Goal: Information Seeking & Learning: Learn about a topic

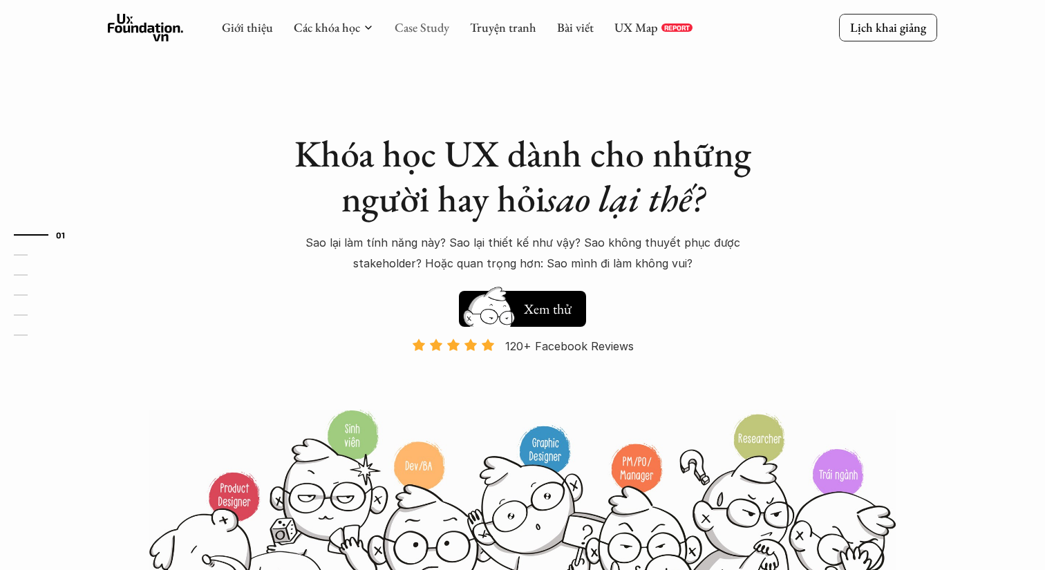
click at [410, 28] on link "Case Study" at bounding box center [422, 27] width 55 height 16
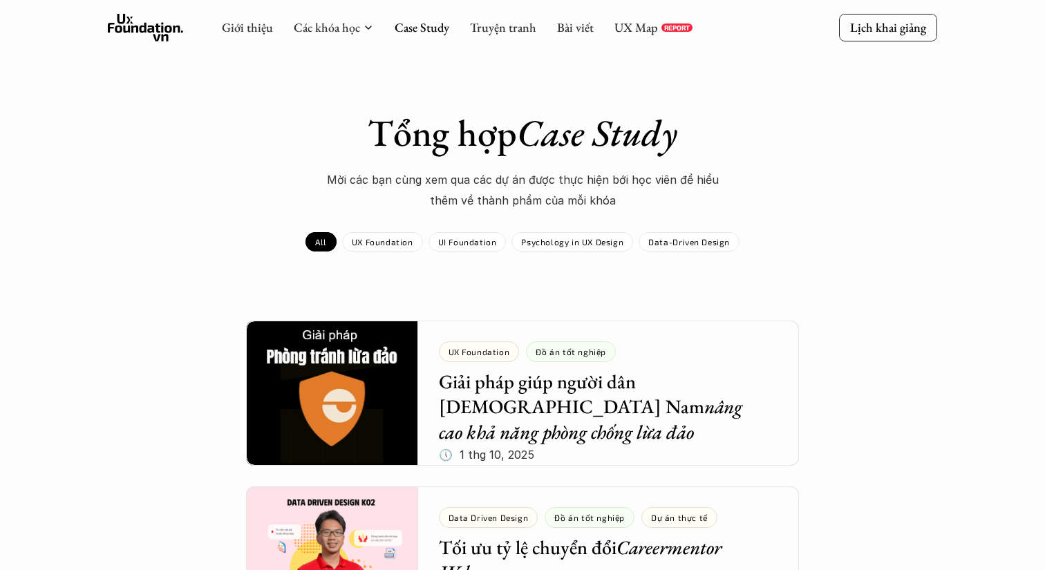
drag, startPoint x: 534, startPoint y: 149, endPoint x: 543, endPoint y: 117, distance: 33.0
click at [543, 117] on em "Case Study" at bounding box center [597, 132] width 160 height 48
click at [837, 181] on div "Tổng hợp Case Study Mời các bạn cùng xem qua các dự án được thực hiện bới học v…" at bounding box center [522, 161] width 801 height 101
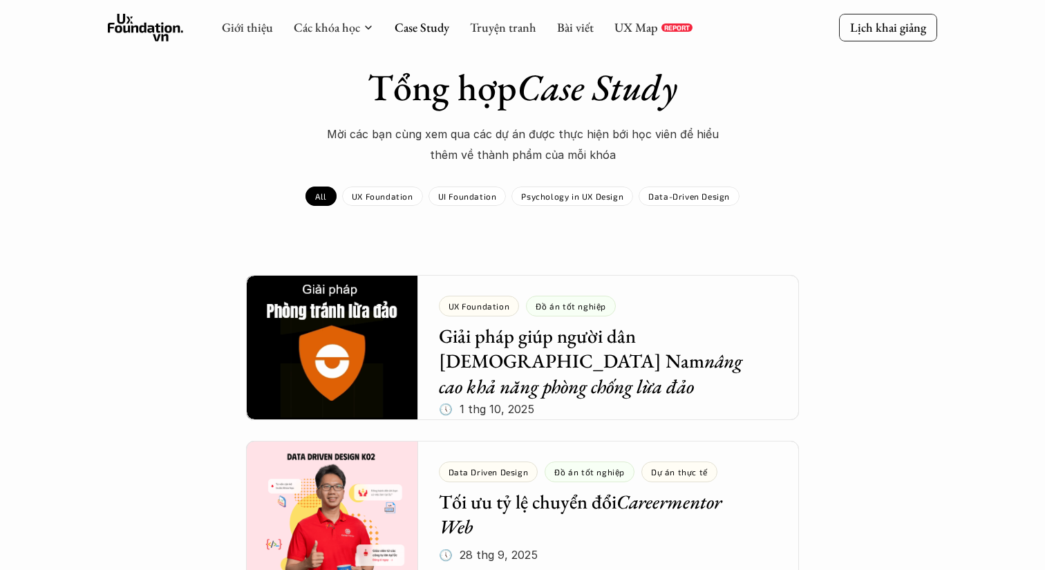
scroll to position [64, 0]
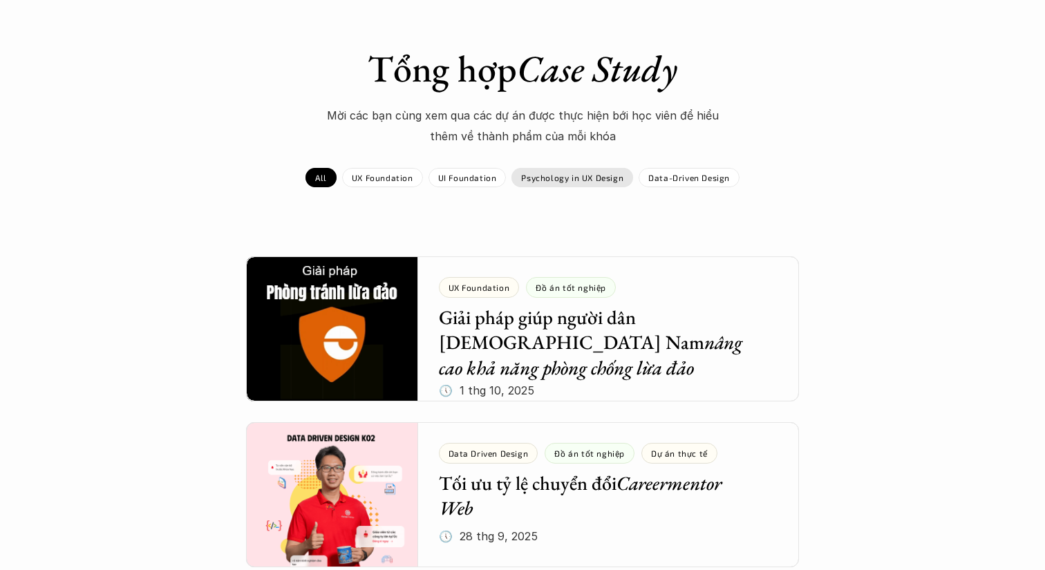
click at [579, 173] on p "Psychology in UX Design" at bounding box center [572, 178] width 102 height 10
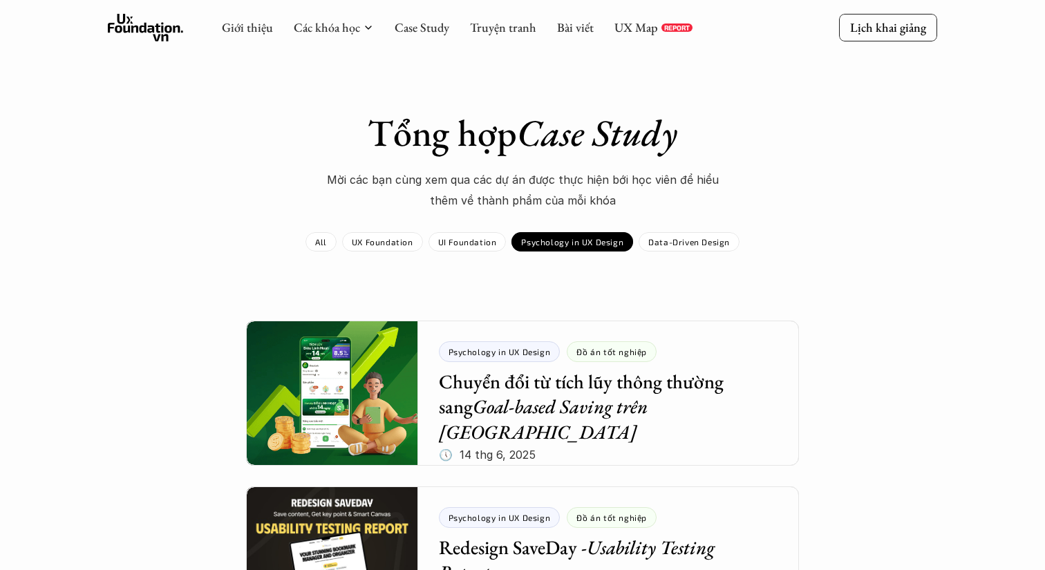
click at [578, 245] on p "Psychology in UX Design" at bounding box center [572, 242] width 102 height 10
click at [380, 238] on p "UX Foundation" at bounding box center [382, 242] width 61 height 10
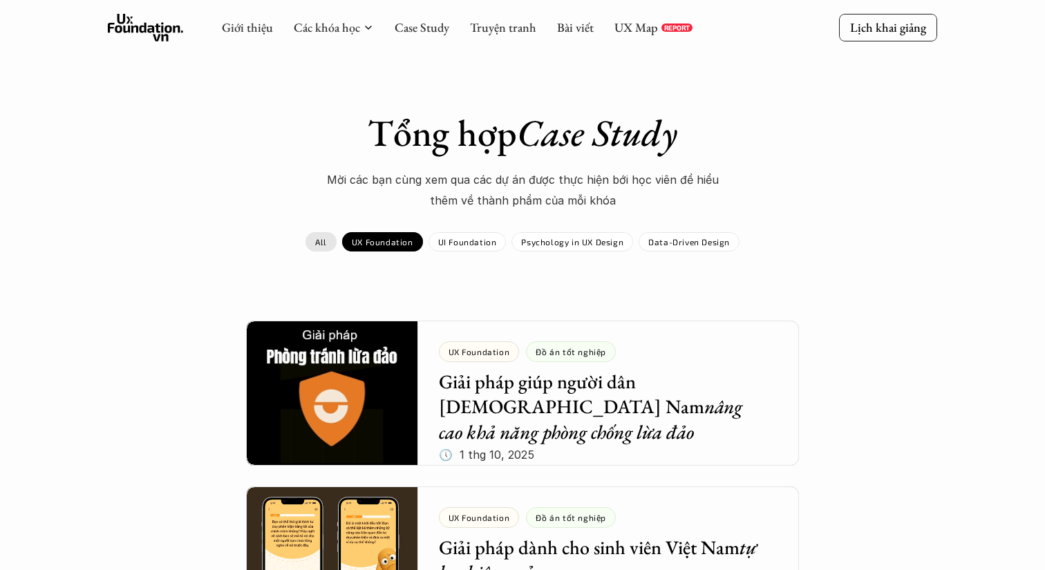
click at [319, 235] on link "All" at bounding box center [320, 241] width 31 height 19
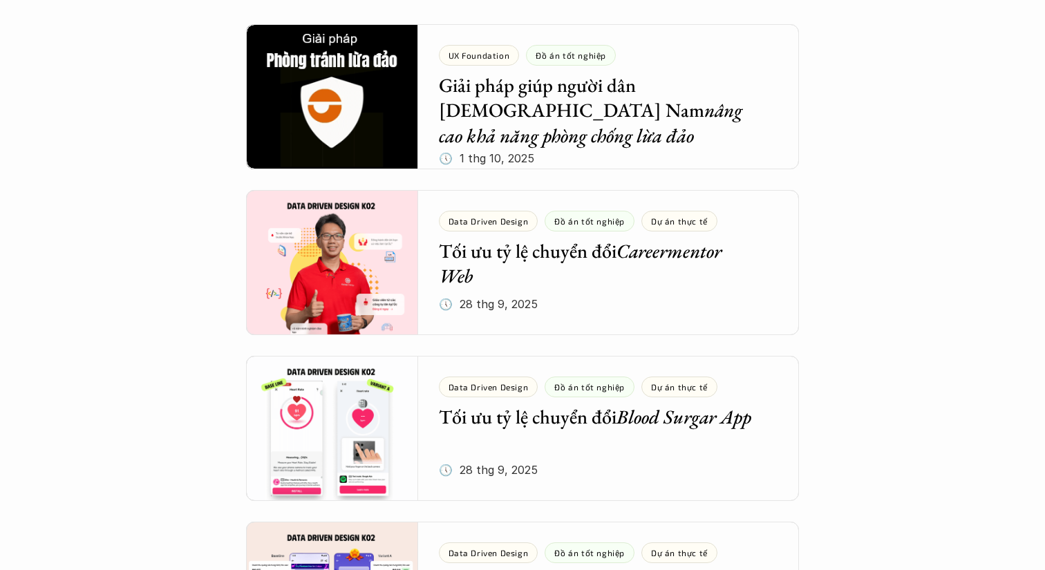
scroll to position [295, 0]
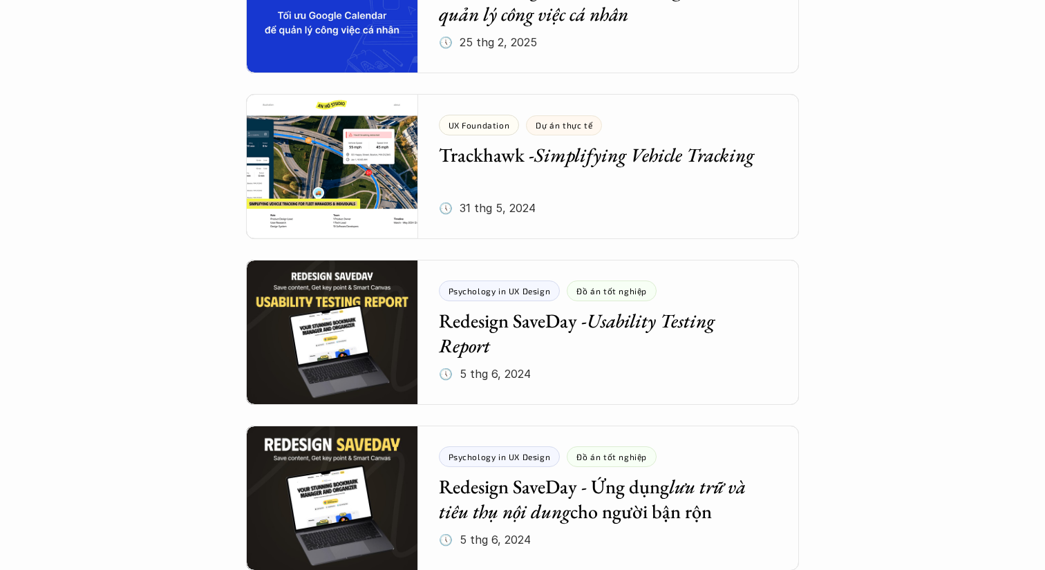
scroll to position [1741, 0]
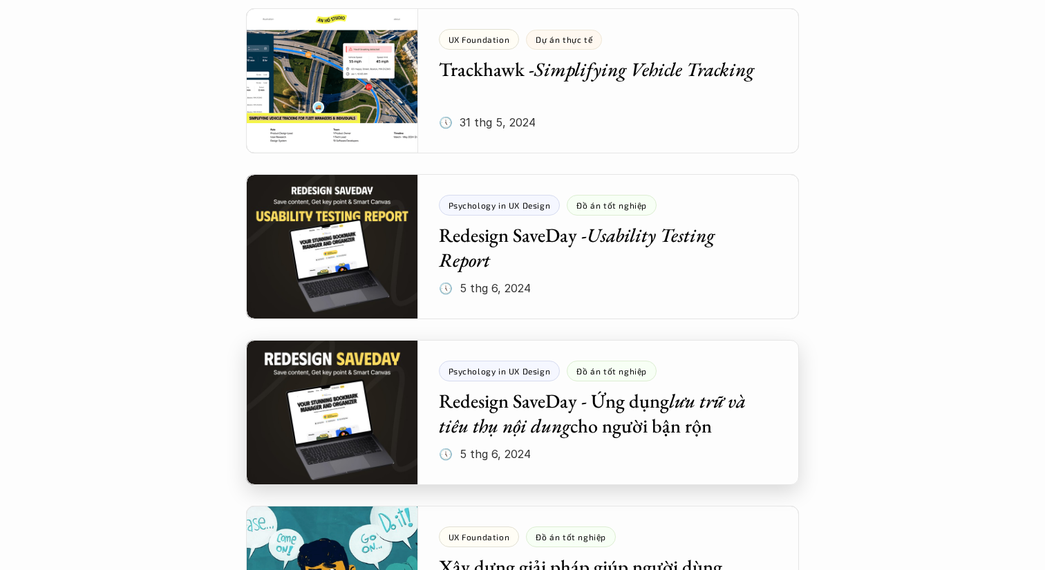
scroll to position [1835, 0]
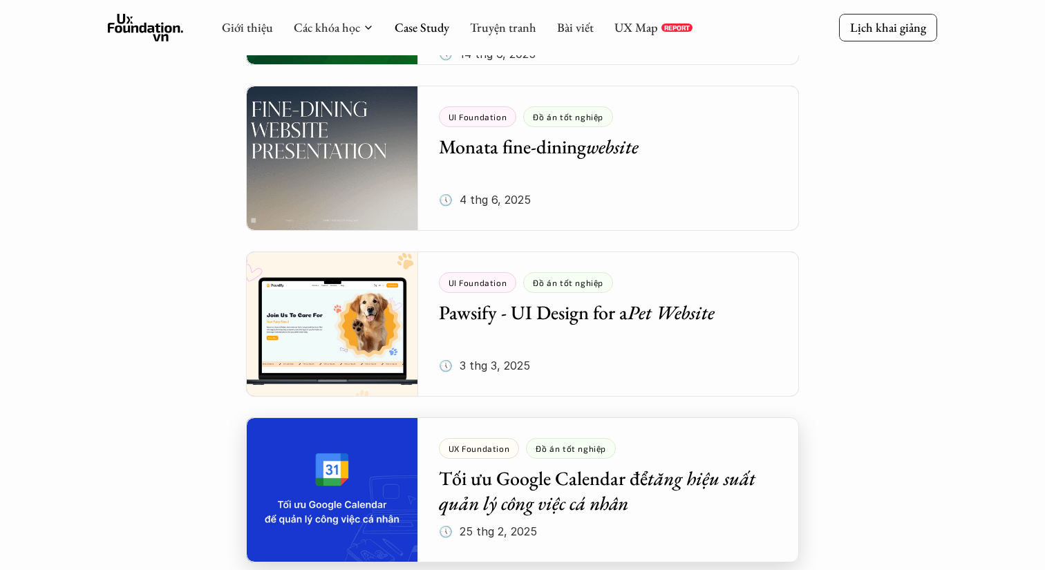
scroll to position [1147, 0]
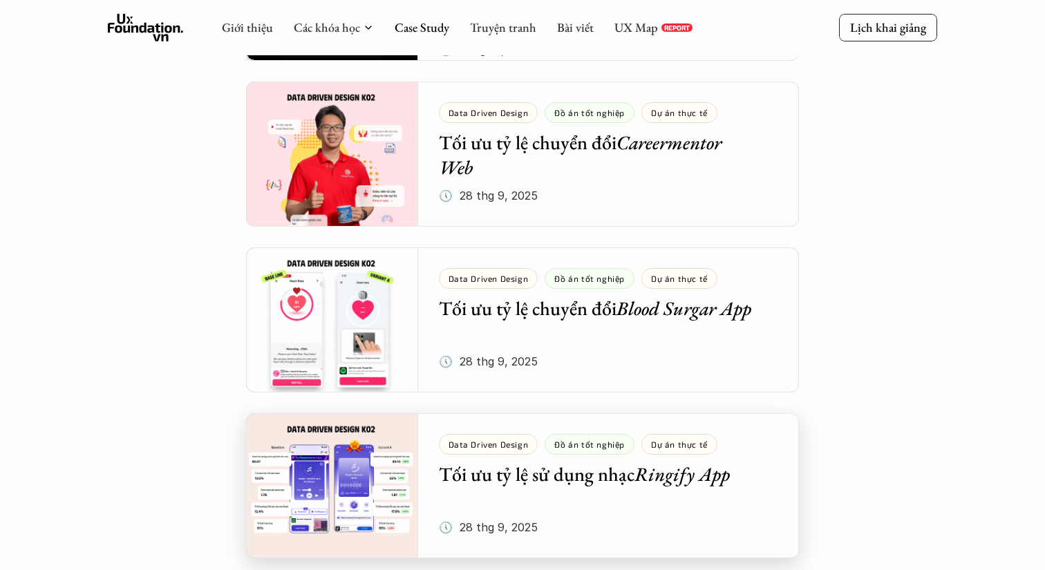
scroll to position [374, 0]
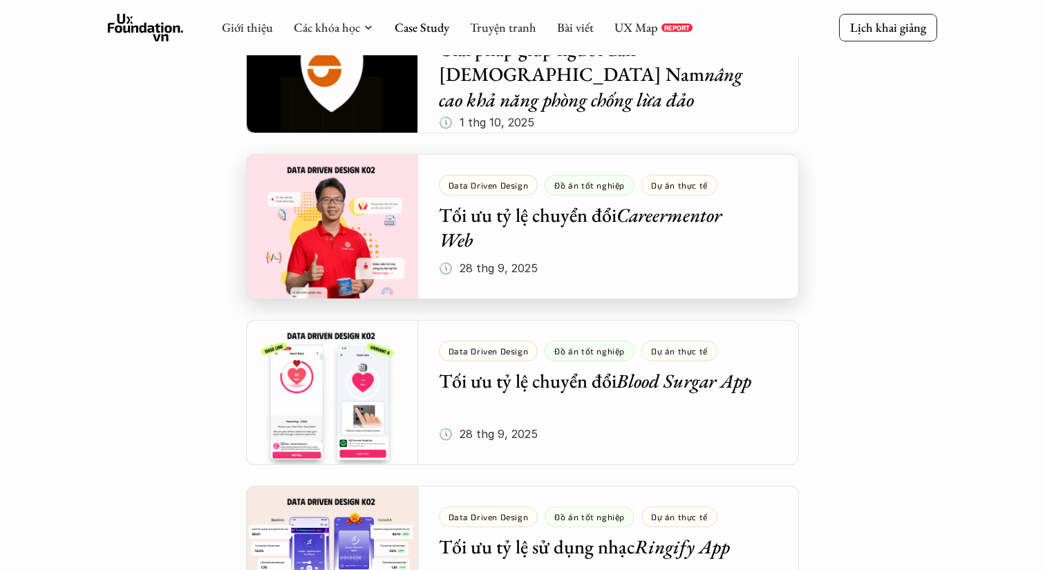
scroll to position [322, 0]
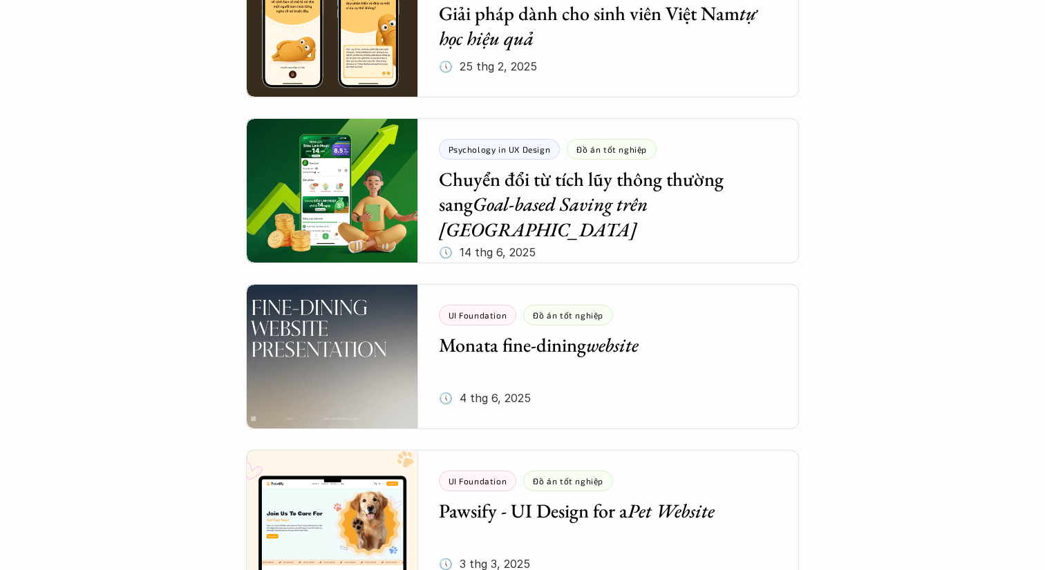
scroll to position [1067, 0]
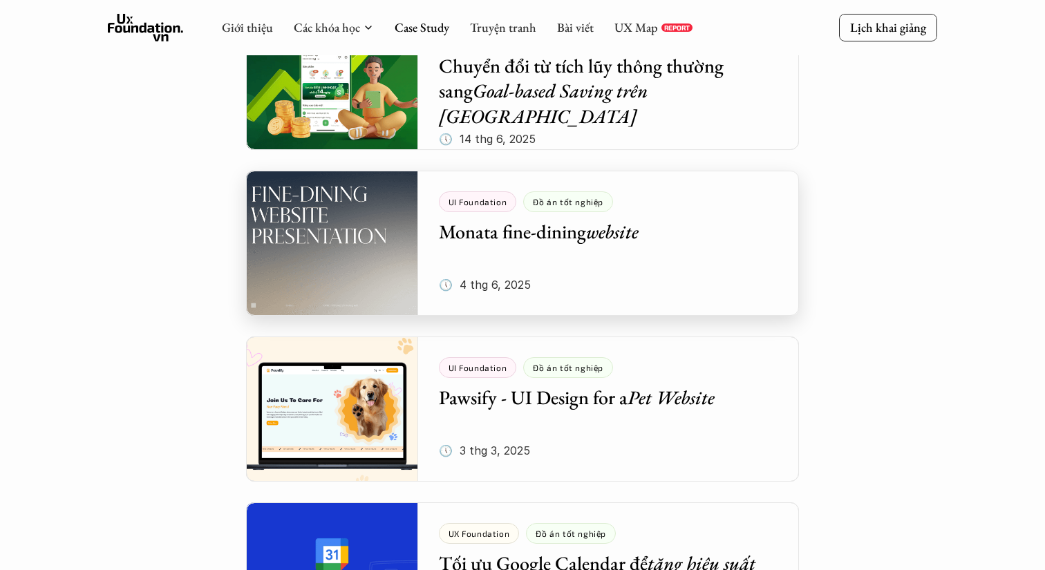
scroll to position [1131, 0]
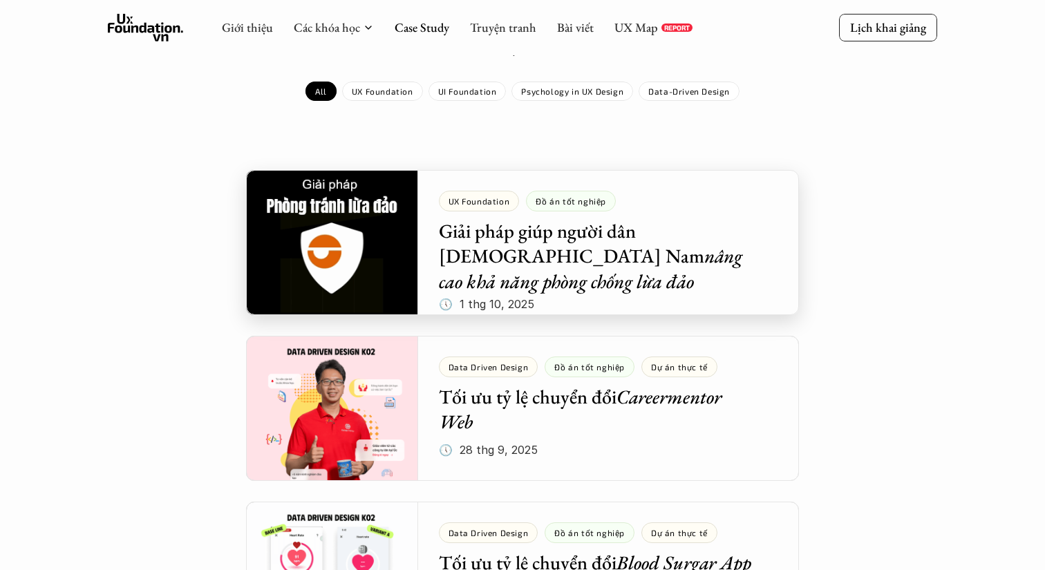
scroll to position [131, 0]
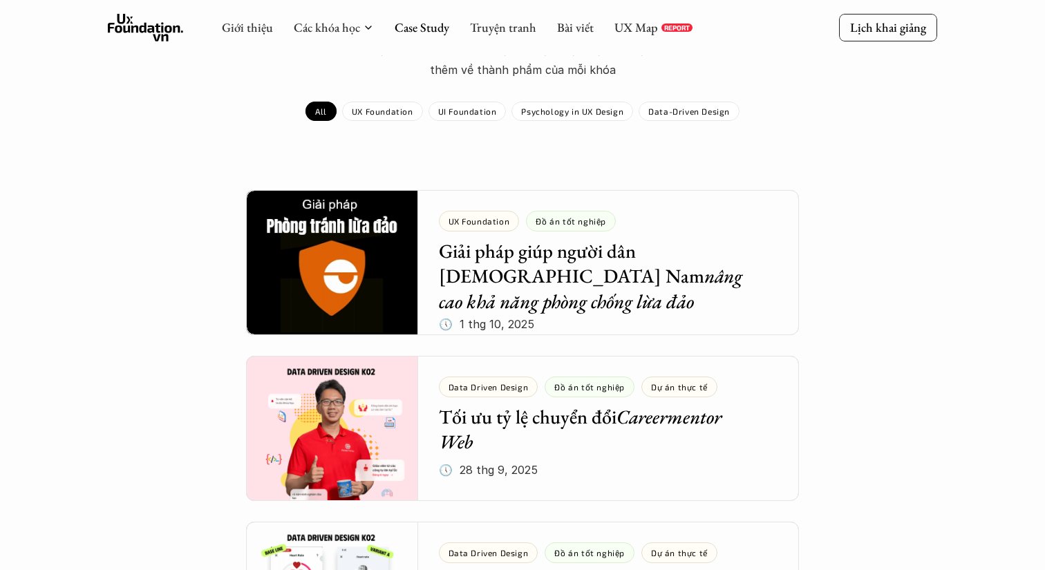
click at [773, 115] on div "Tổng hợp Case Study Mời các bạn cùng xem qua các dự án được thực hiện bới học v…" at bounding box center [522, 50] width 801 height 141
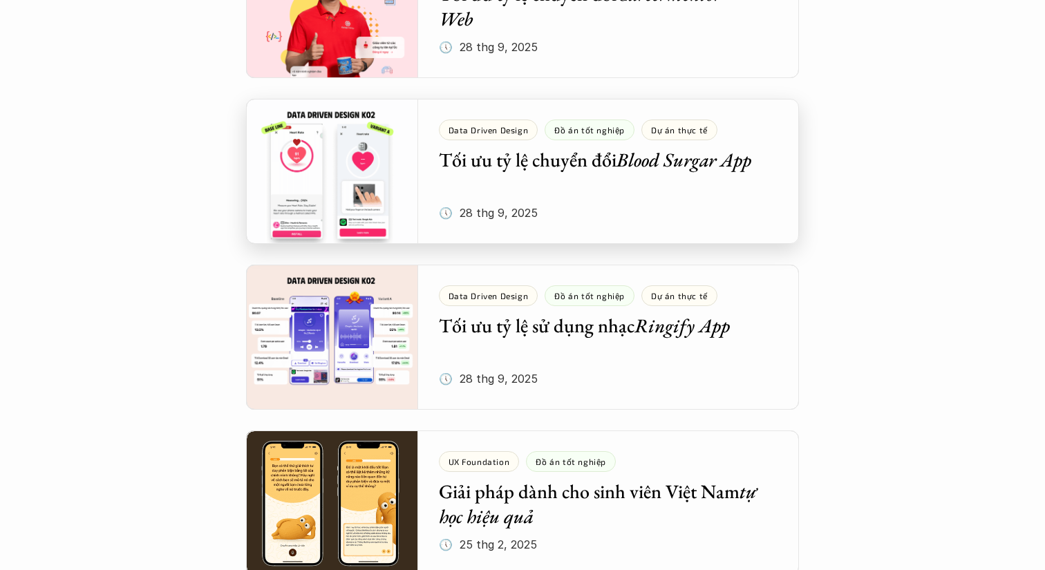
scroll to position [552, 0]
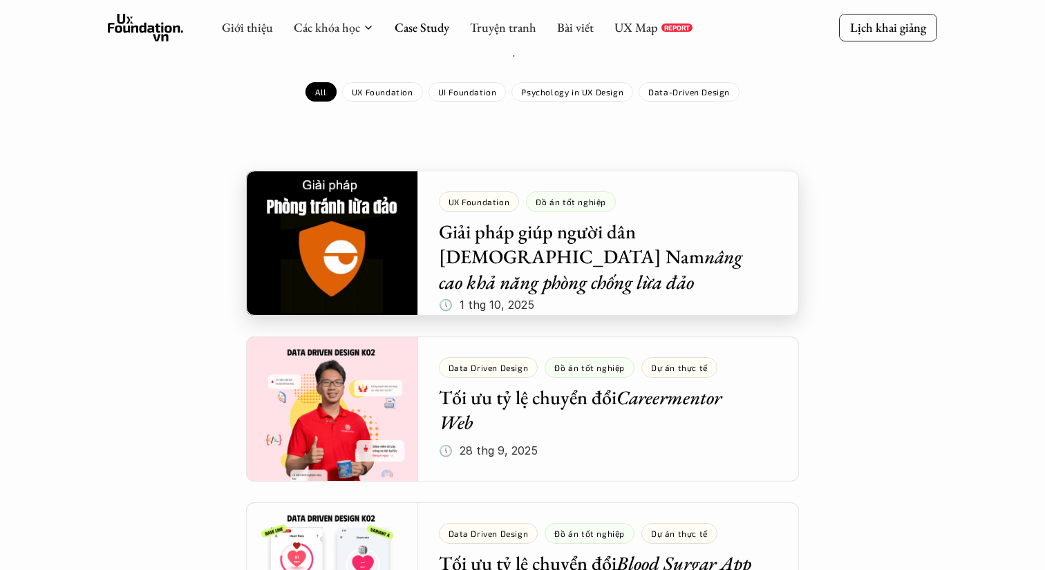
scroll to position [0, 0]
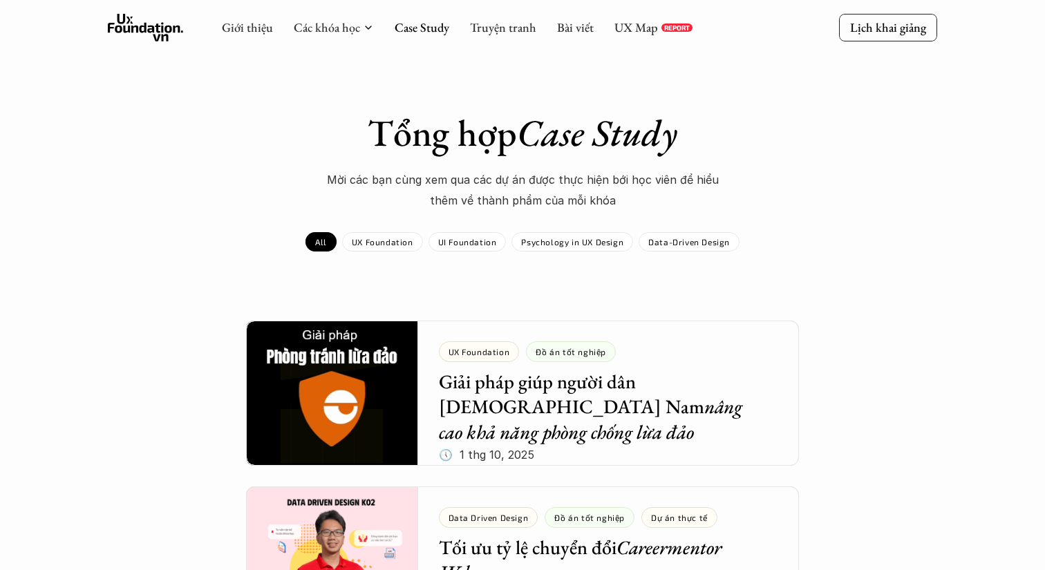
click at [484, 171] on p "Mời các bạn cùng xem qua các dự án được thực hiện bới học viên để hiểu thêm về …" at bounding box center [522, 190] width 415 height 42
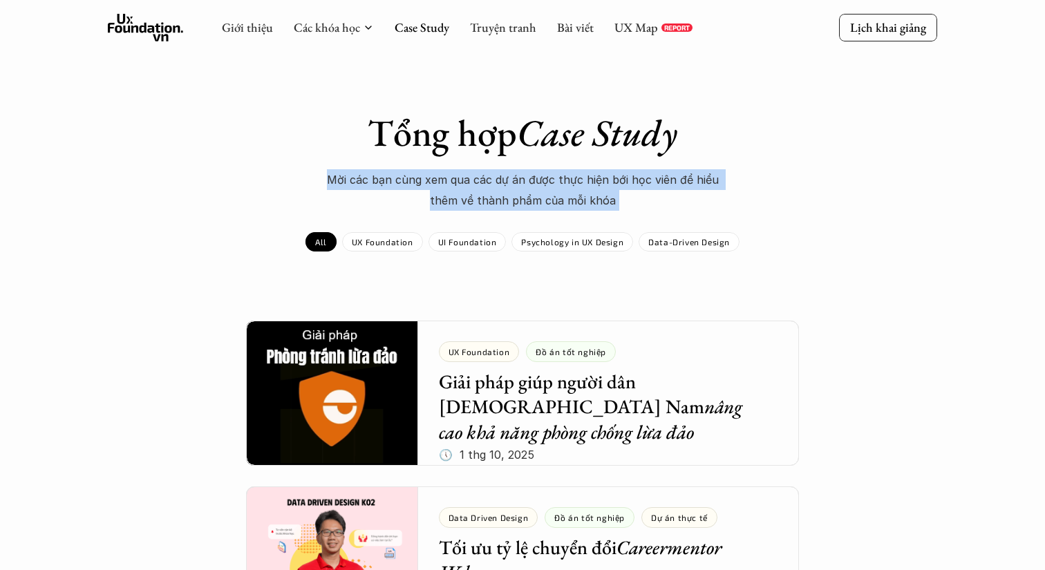
click at [519, 181] on p "Mời các bạn cùng xem qua các dự án được thực hiện bới học viên để hiểu thêm về …" at bounding box center [522, 190] width 415 height 42
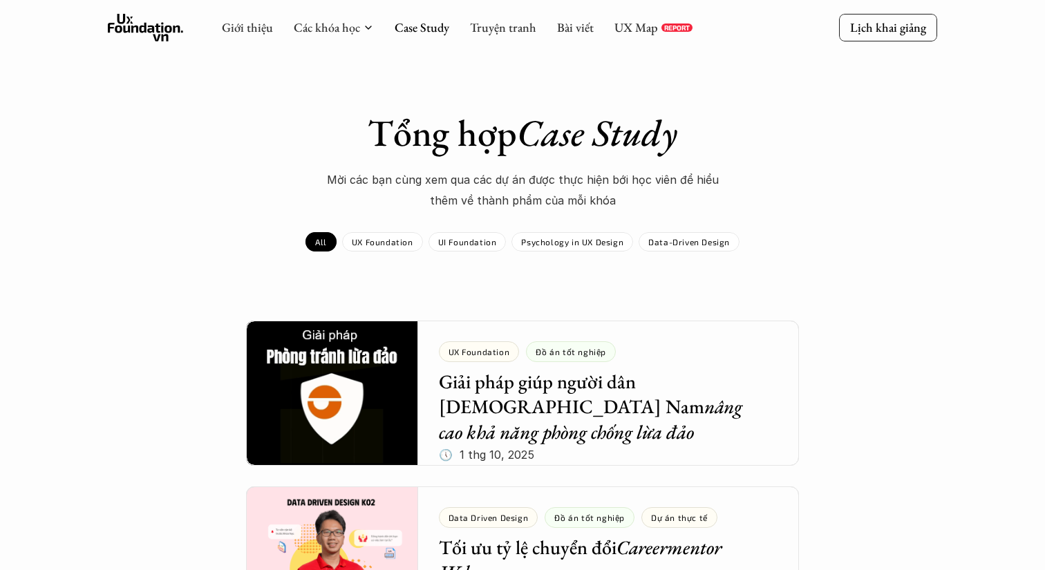
click at [519, 181] on p "Mời các bạn cùng xem qua các dự án được thực hiện bới học viên để hiểu thêm về …" at bounding box center [522, 190] width 415 height 42
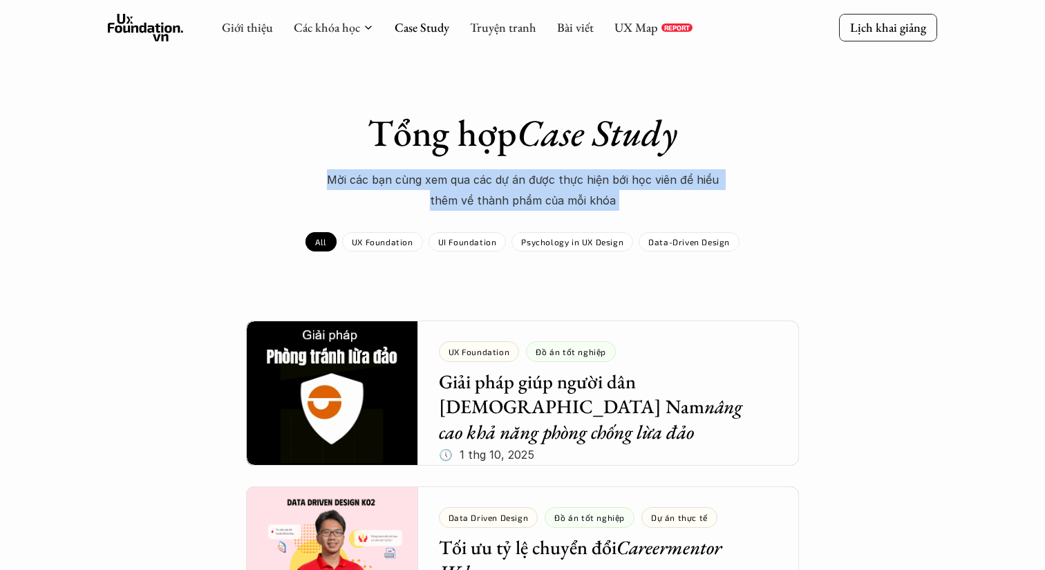
click at [519, 181] on p "Mời các bạn cùng xem qua các dự án được thực hiện bới học viên để hiểu thêm về …" at bounding box center [522, 190] width 415 height 42
click at [553, 189] on p "Mời các bạn cùng xem qua các dự án được thực hiện bới học viên để hiểu thêm về …" at bounding box center [522, 190] width 415 height 42
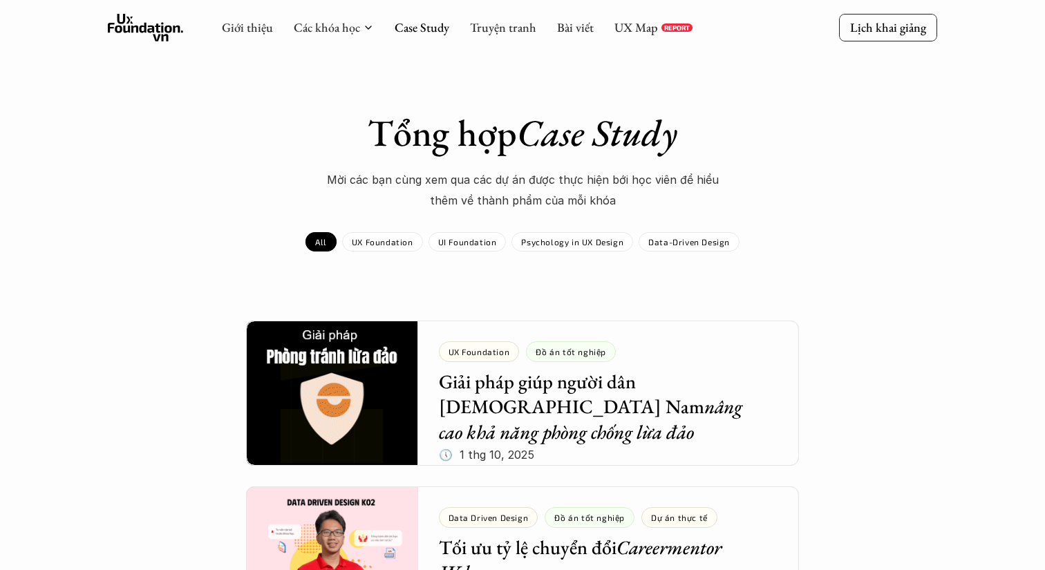
click at [553, 189] on p "Mời các bạn cùng xem qua các dự án được thực hiện bới học viên để hiểu thêm về …" at bounding box center [522, 190] width 415 height 42
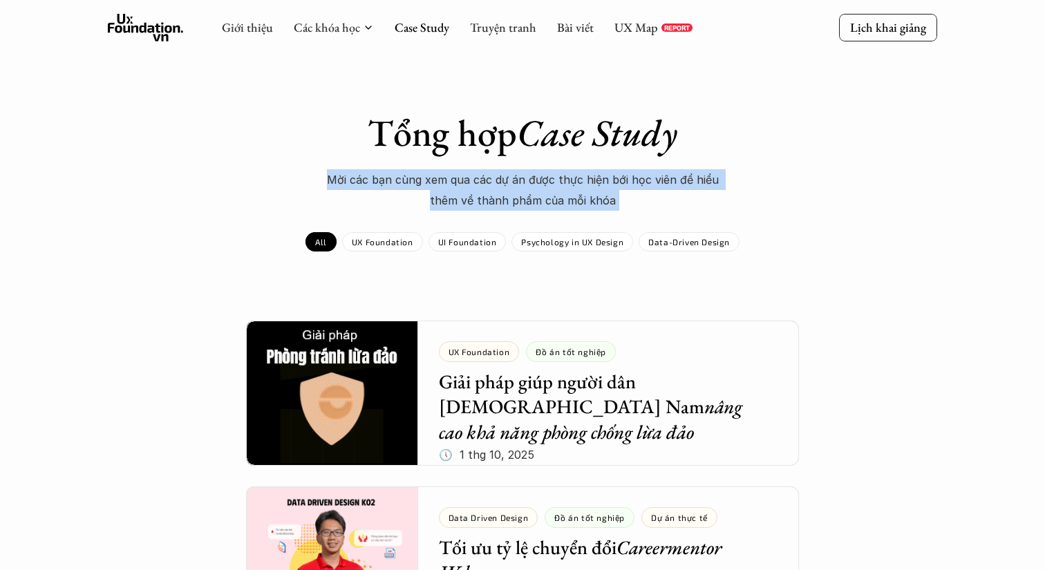
click at [723, 202] on p "Mời các bạn cùng xem qua các dự án được thực hiện bới học viên để hiểu thêm về …" at bounding box center [522, 190] width 415 height 42
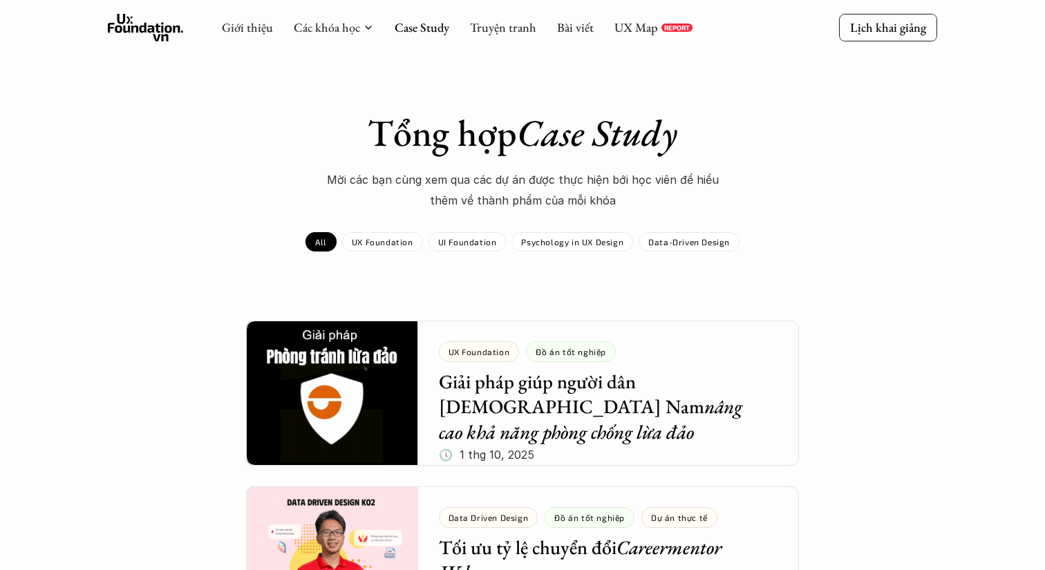
click at [428, 32] on link "Case Study" at bounding box center [422, 27] width 55 height 16
click at [433, 20] on link "Case Study" at bounding box center [422, 27] width 55 height 16
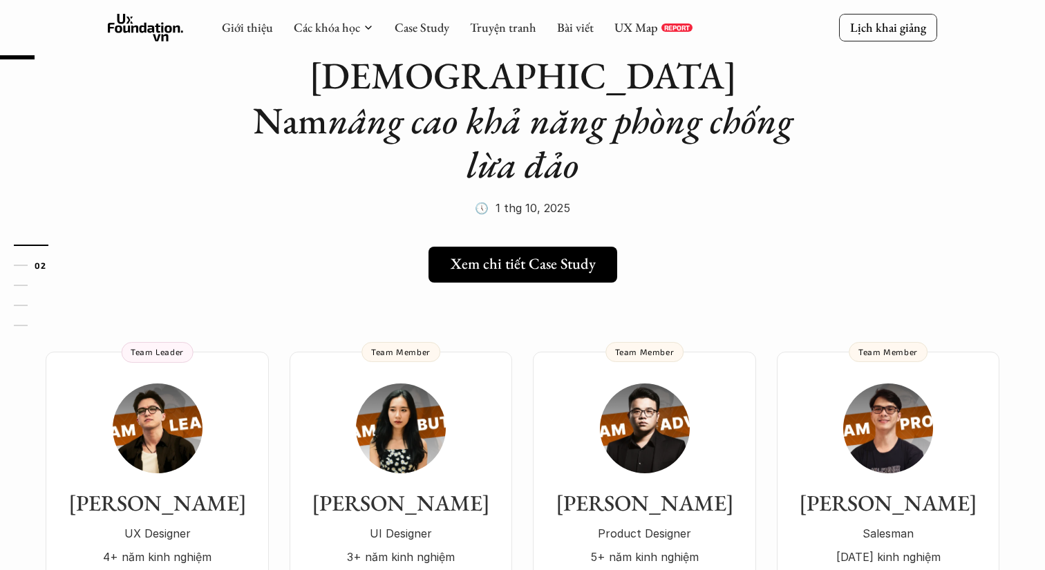
scroll to position [232, 0]
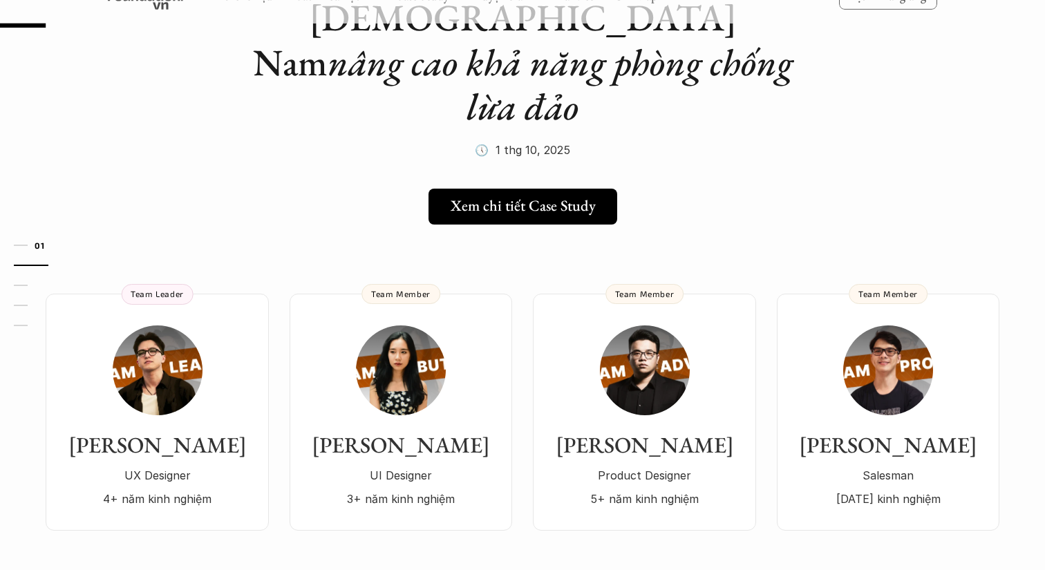
scroll to position [26, 0]
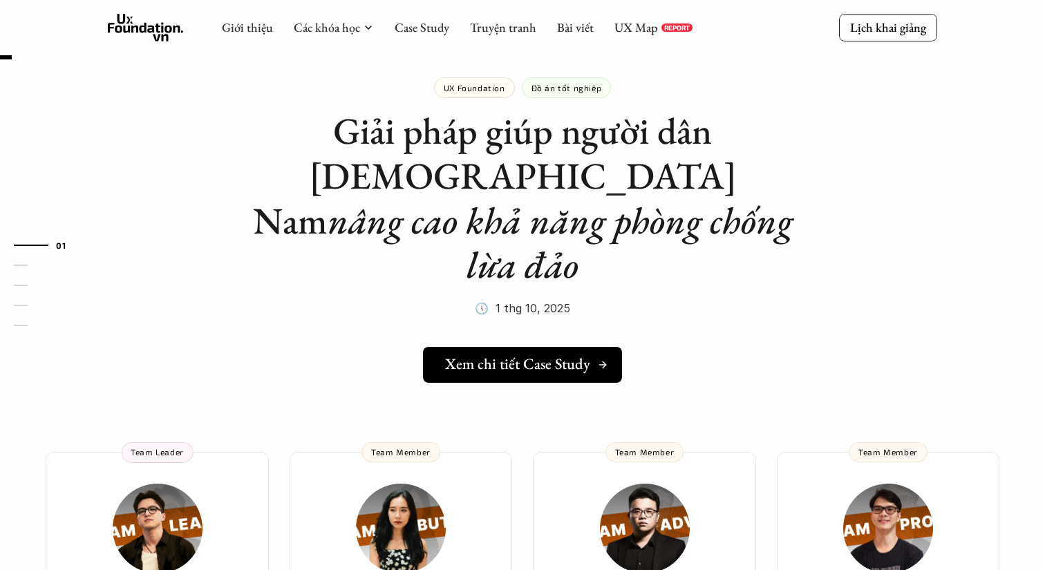
click at [578, 355] on h5 "Xem chi tiết Case Study" at bounding box center [517, 364] width 145 height 18
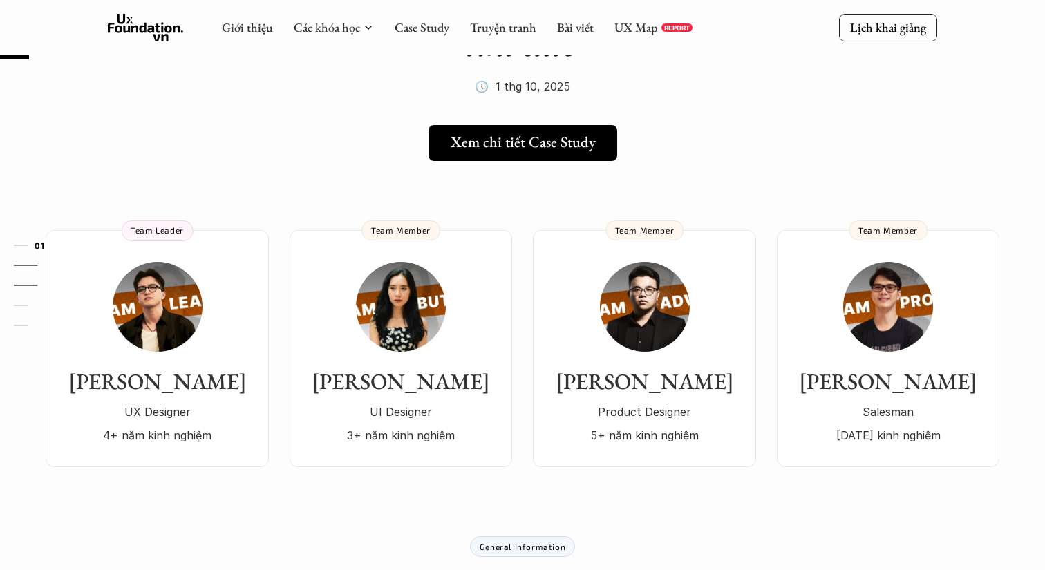
scroll to position [0, 0]
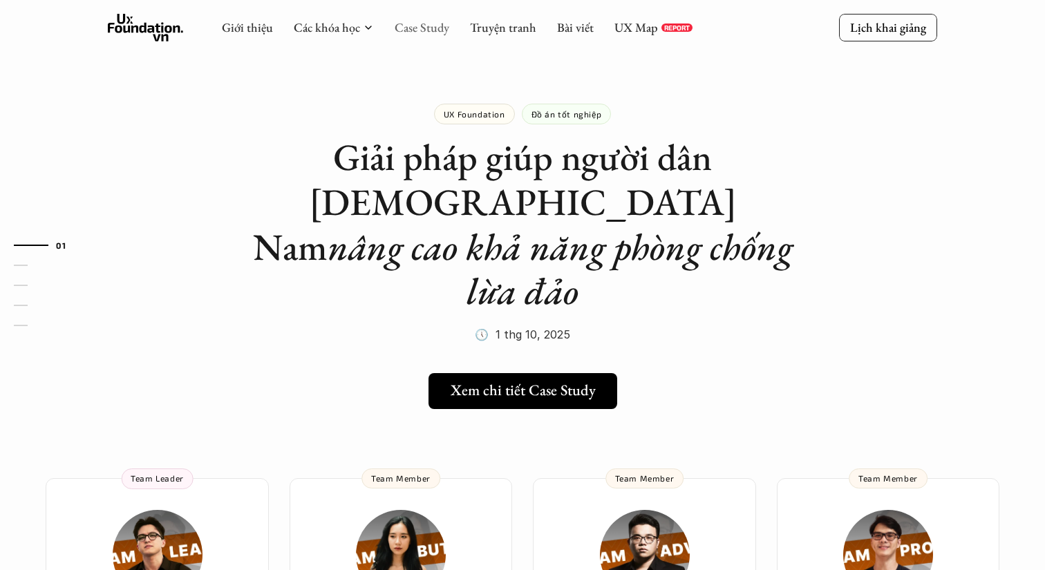
click at [430, 28] on link "Case Study" at bounding box center [422, 27] width 55 height 16
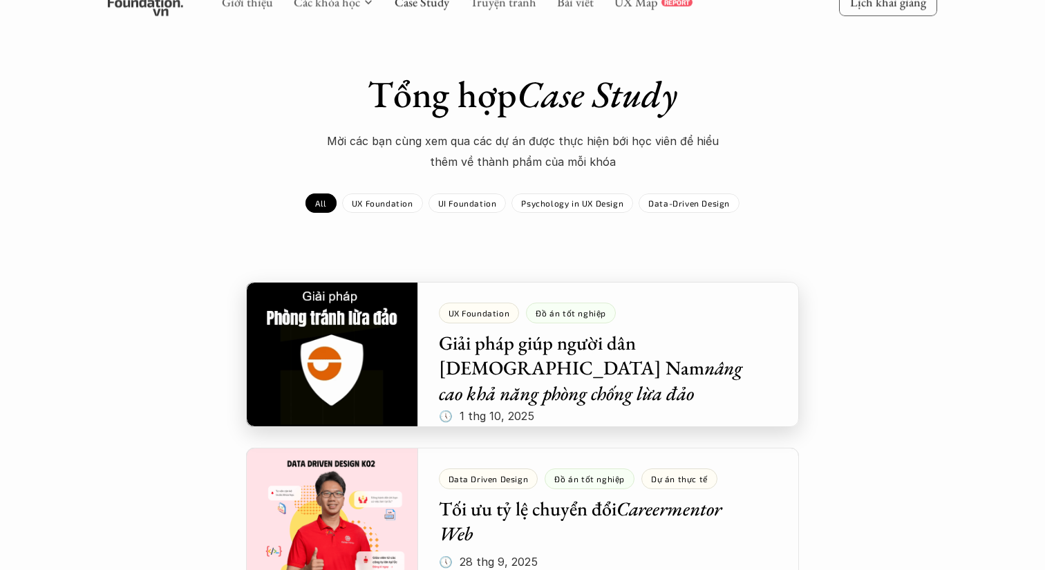
scroll to position [45, 0]
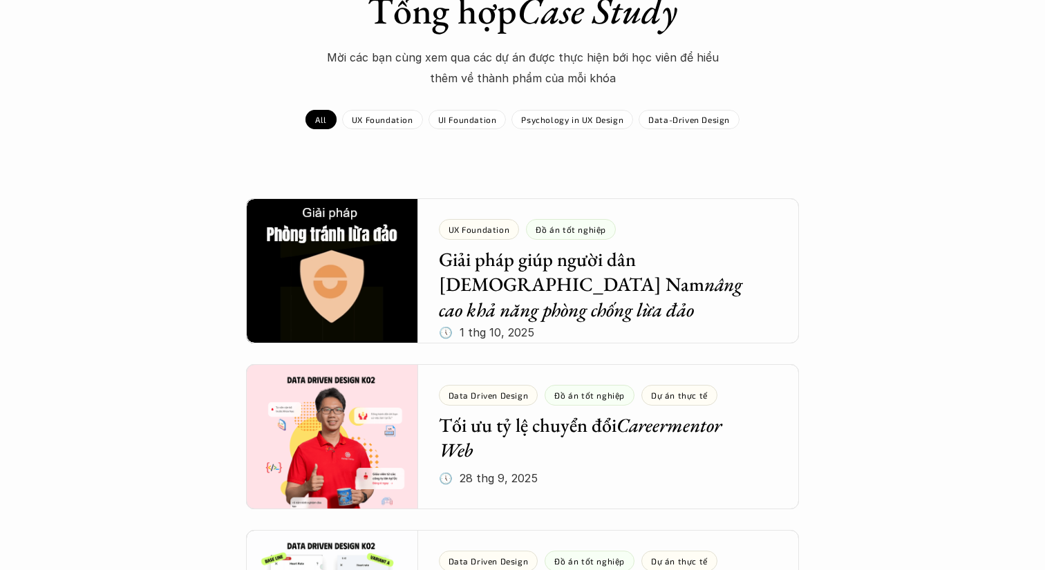
scroll to position [124, 0]
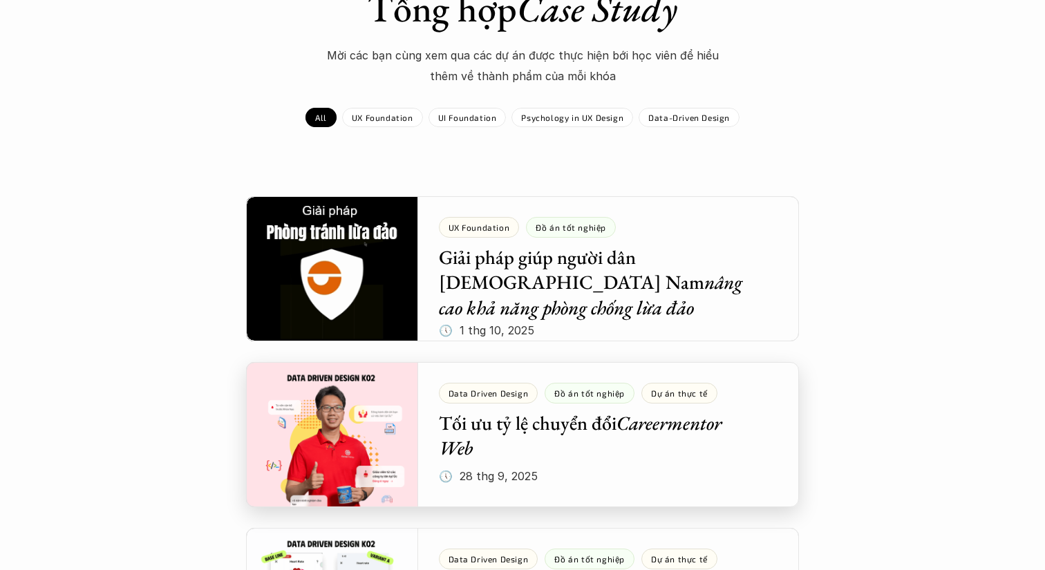
click at [670, 425] on div at bounding box center [522, 434] width 553 height 145
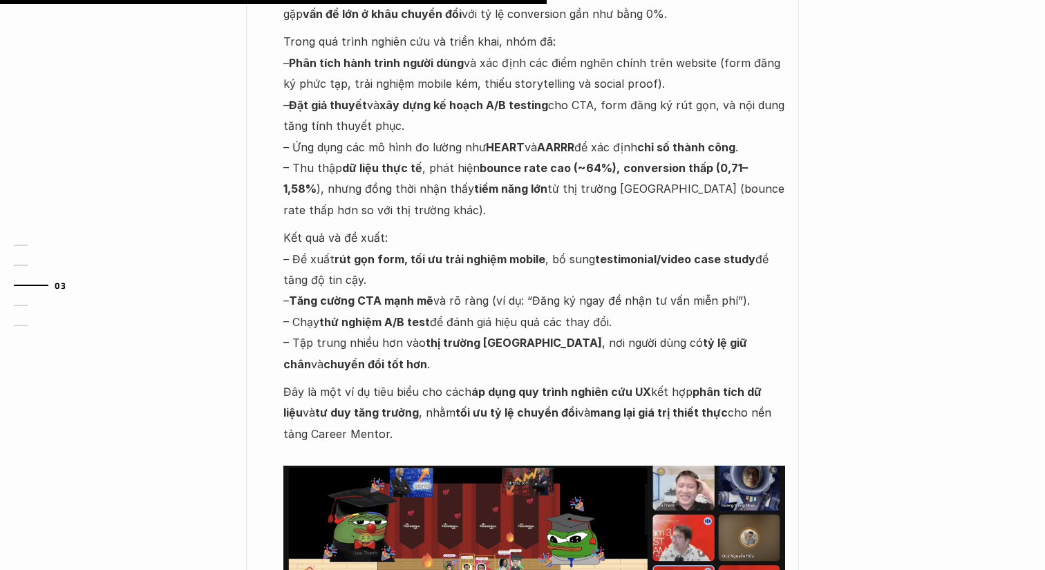
scroll to position [1069, 0]
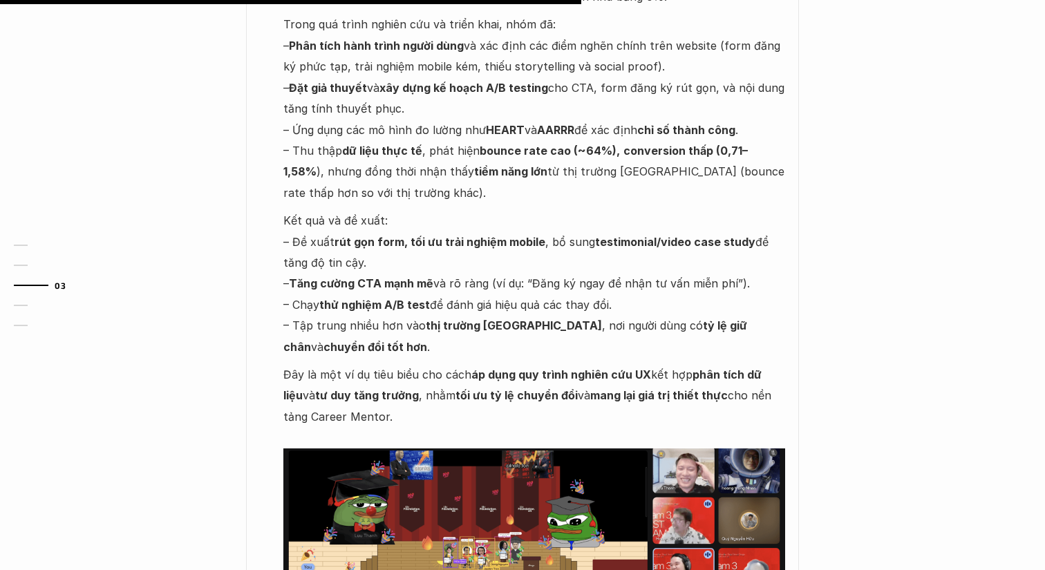
click at [509, 235] on strong "rút gọn form, tối ưu trải nghiệm mobile" at bounding box center [439, 242] width 211 height 14
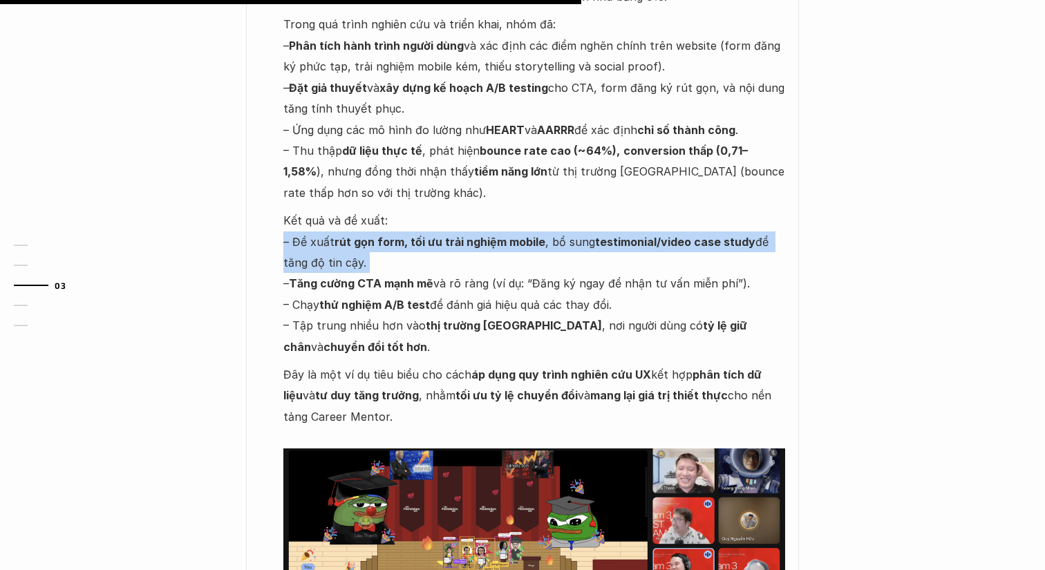
click at [509, 235] on strong "rút gọn form, tối ưu trải nghiệm mobile" at bounding box center [439, 242] width 211 height 14
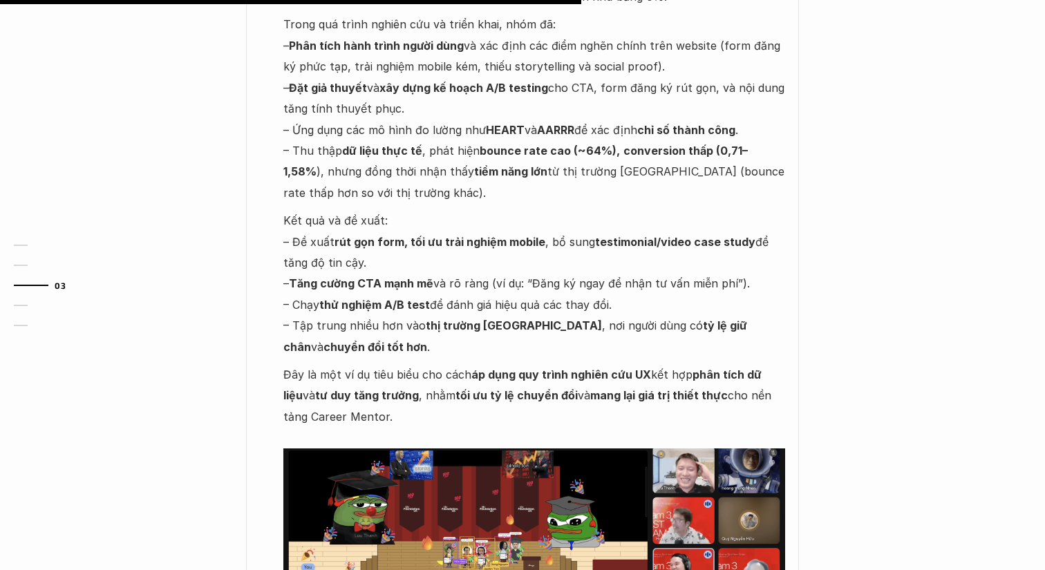
click at [509, 235] on strong "rút gọn form, tối ưu trải nghiệm mobile" at bounding box center [439, 242] width 211 height 14
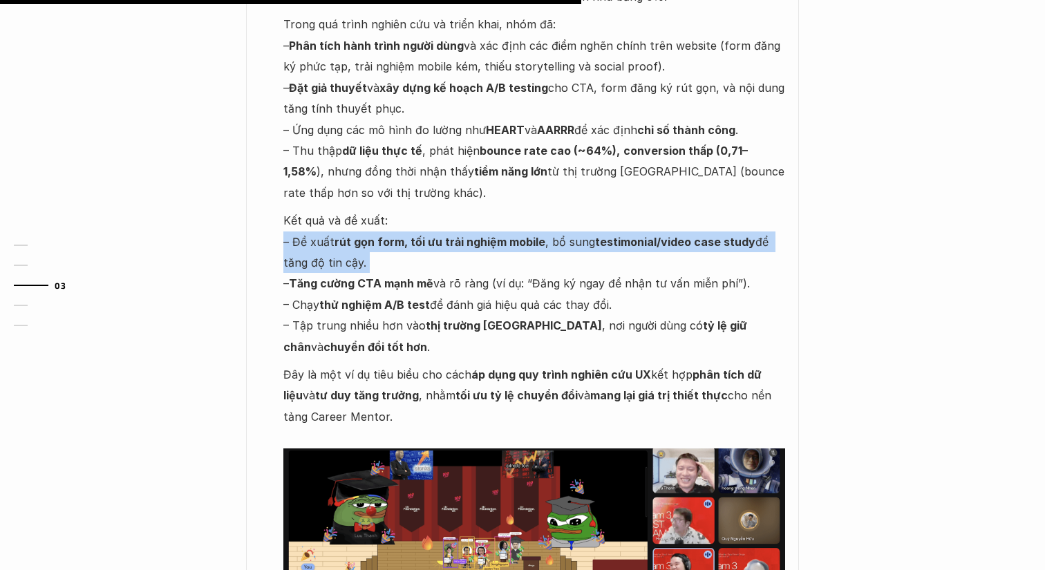
click at [509, 235] on strong "rút gọn form, tối ưu trải nghiệm mobile" at bounding box center [439, 242] width 211 height 14
click at [520, 257] on p "Kết quả và đề xuất: – Đề xuất rút gọn form, tối ưu trải nghiệm mobile , bổ sung…" at bounding box center [534, 283] width 502 height 147
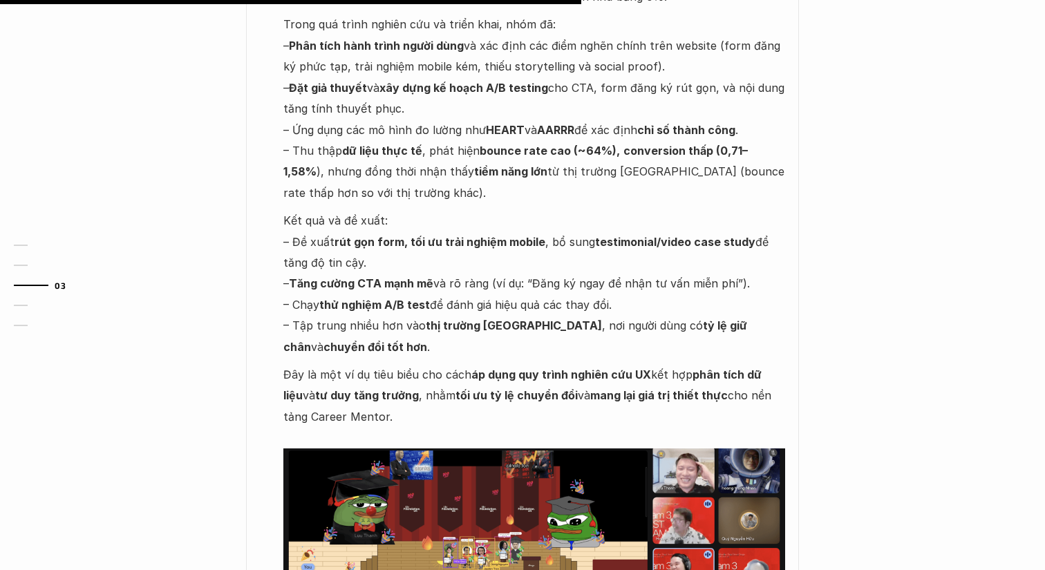
click at [520, 257] on p "Kết quả và đề xuất: – Đề xuất rút gọn form, tối ưu trải nghiệm mobile , bổ sung…" at bounding box center [534, 283] width 502 height 147
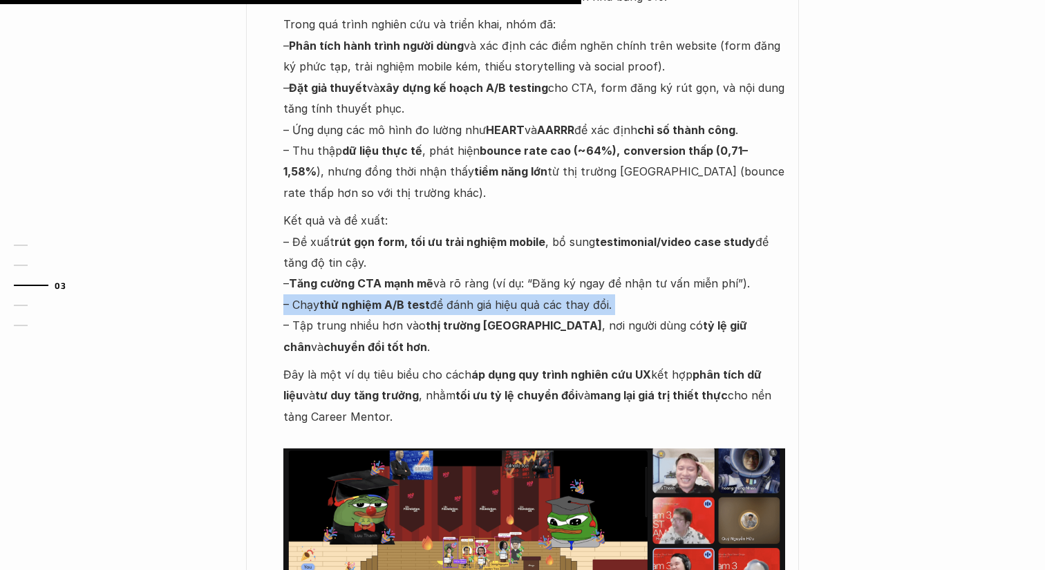
click at [560, 278] on p "Kết quả và đề xuất: – Đề xuất rút gọn form, tối ưu trải nghiệm mobile , bổ sung…" at bounding box center [534, 283] width 502 height 147
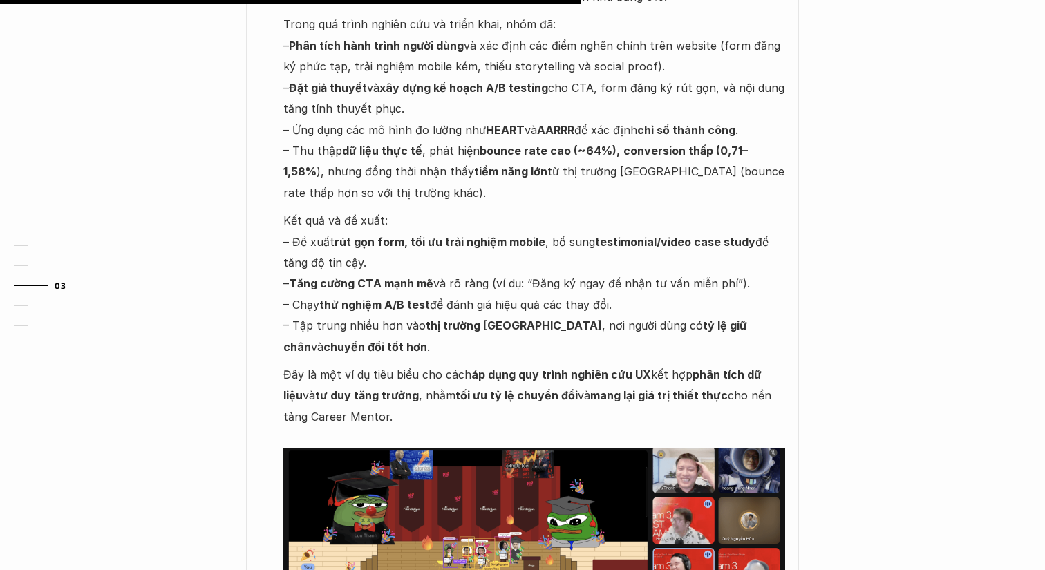
click at [560, 278] on p "Kết quả và đề xuất: – Đề xuất rút gọn form, tối ưu trải nghiệm mobile , bổ sung…" at bounding box center [534, 283] width 502 height 147
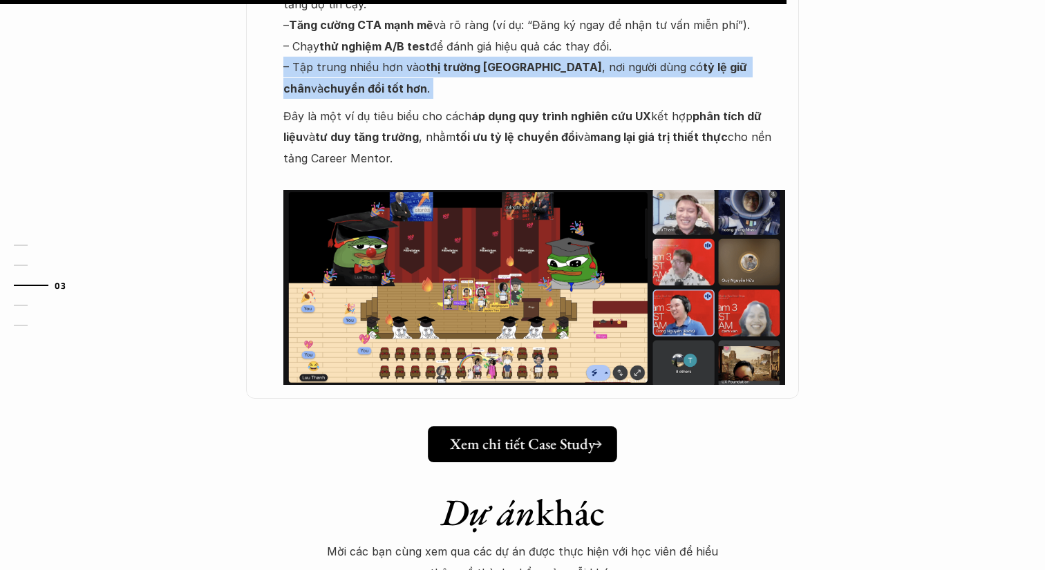
scroll to position [1445, 0]
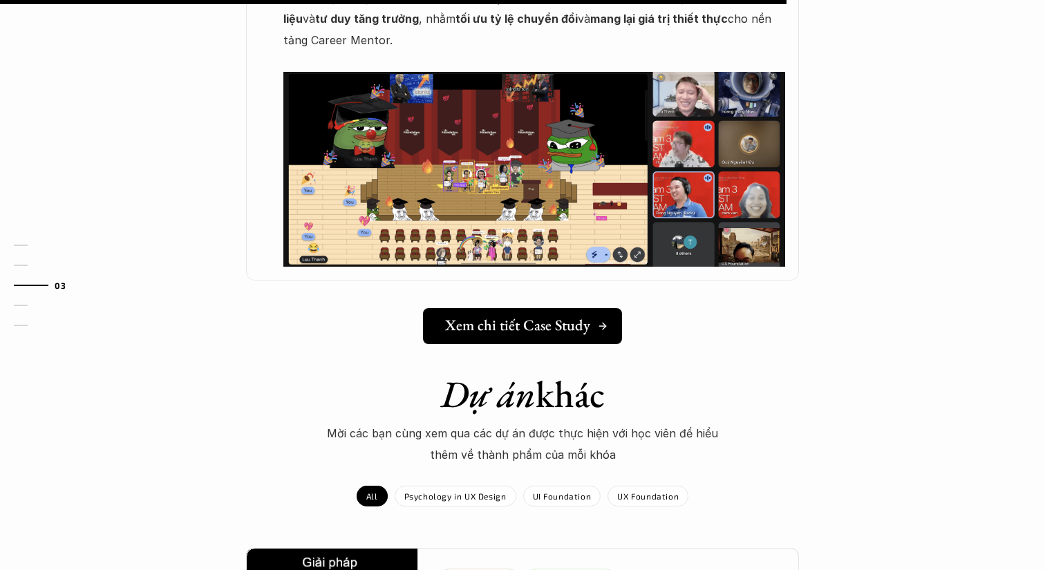
click at [580, 316] on h5 "Xem chi tiết Case Study" at bounding box center [517, 325] width 145 height 18
click at [343, 372] on div "Dự án khác Mời các bạn cùng xem qua các dự án được thực hiện với học viên để hi…" at bounding box center [522, 460] width 1045 height 177
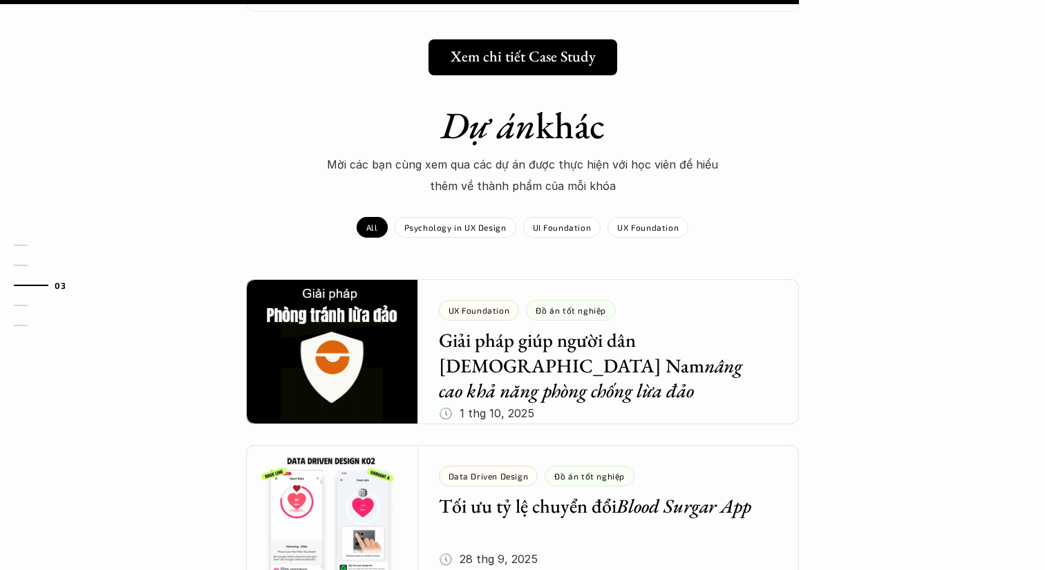
scroll to position [1775, 0]
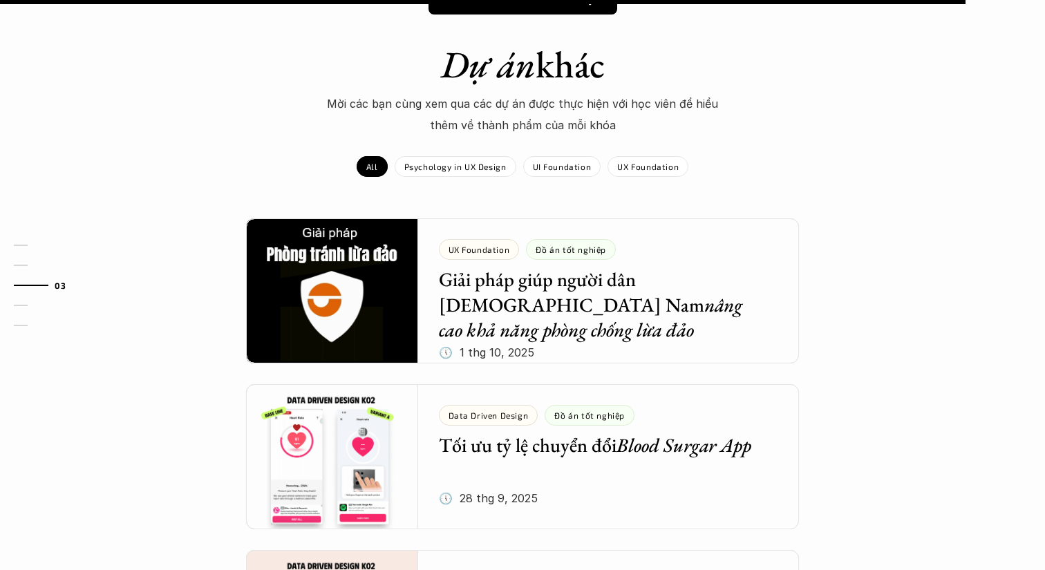
click at [909, 268] on div "Dự án khác Mời các bạn cùng xem qua các dự án được thực hiện với học viên để hi…" at bounding box center [522, 403] width 1045 height 723
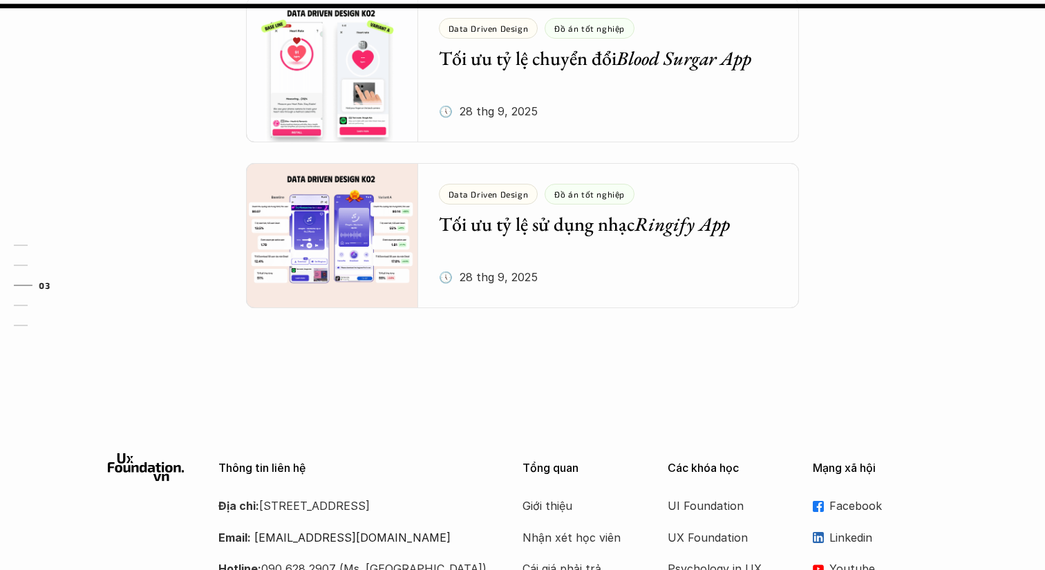
scroll to position [2126, 0]
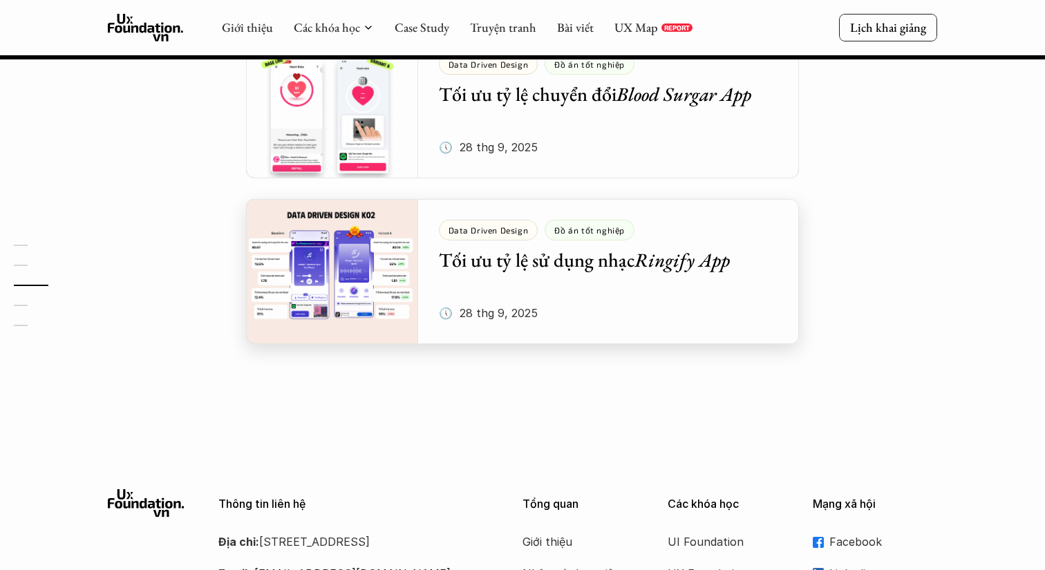
click at [848, 191] on div "Dự án khác Mời các bạn cùng xem qua các dự án được thực hiện với học viên để hi…" at bounding box center [522, 52] width 1045 height 723
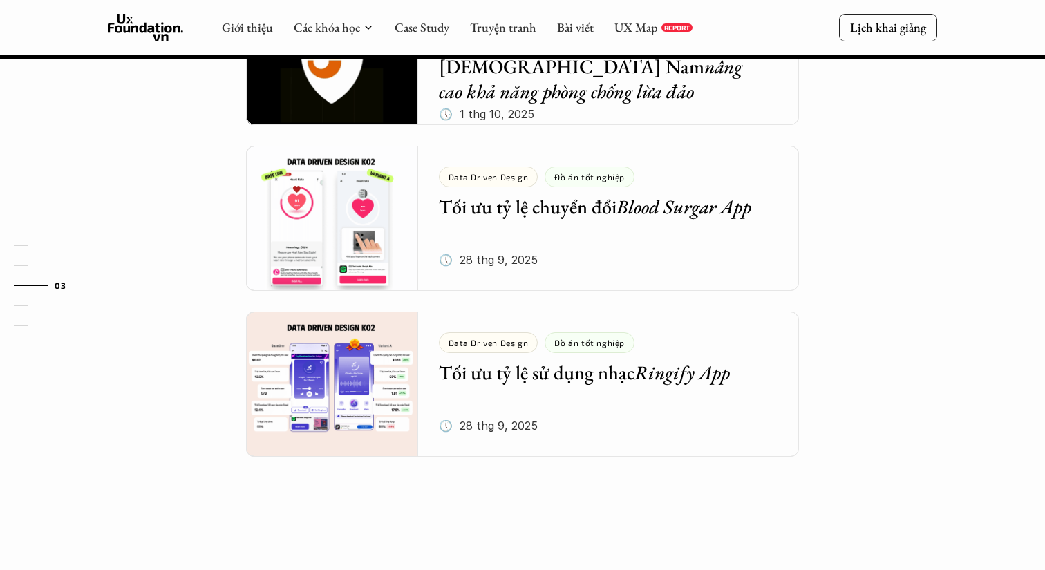
scroll to position [1962, 0]
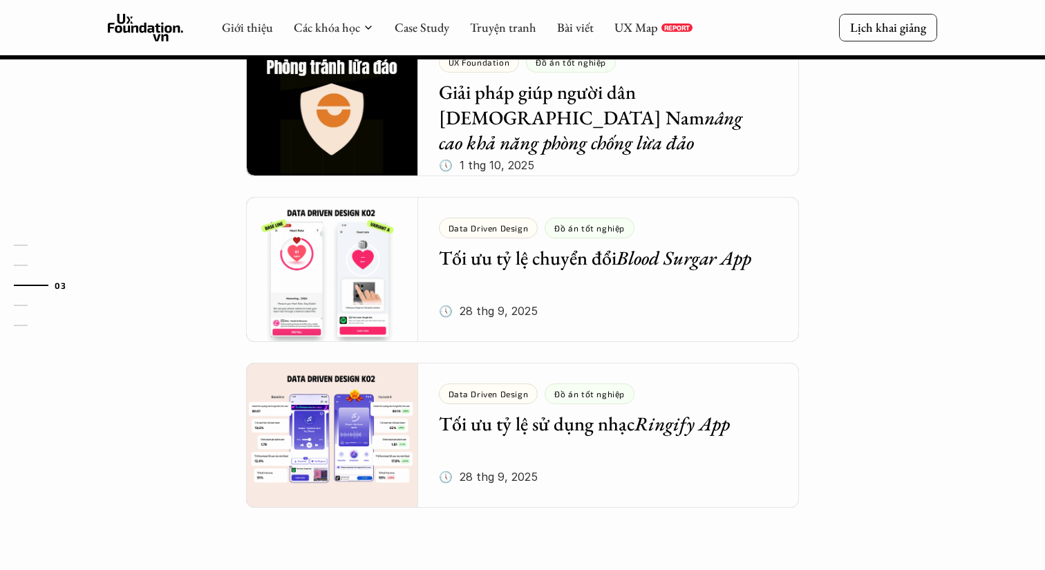
click at [842, 265] on div "Dự án khác Mời các bạn cùng xem qua các dự án được thực hiện với học viên để hi…" at bounding box center [522, 216] width 1045 height 723
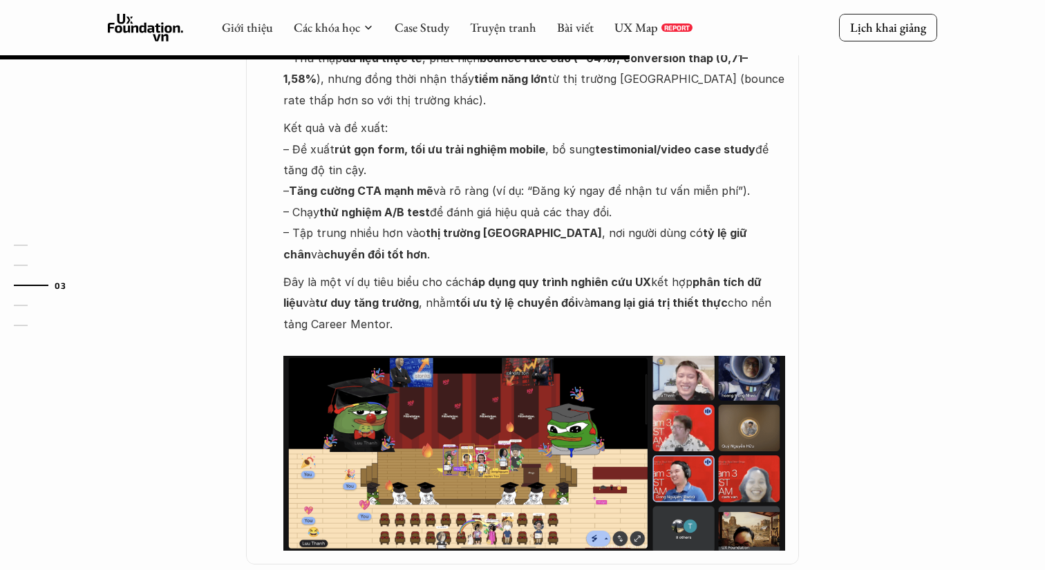
scroll to position [1154, 0]
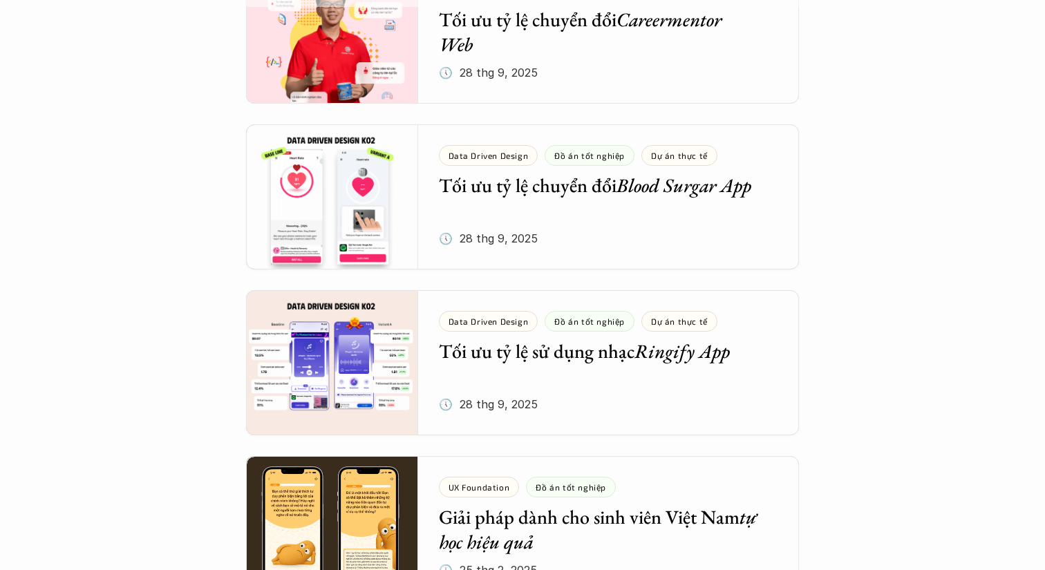
scroll to position [633, 0]
